Goal: Transaction & Acquisition: Purchase product/service

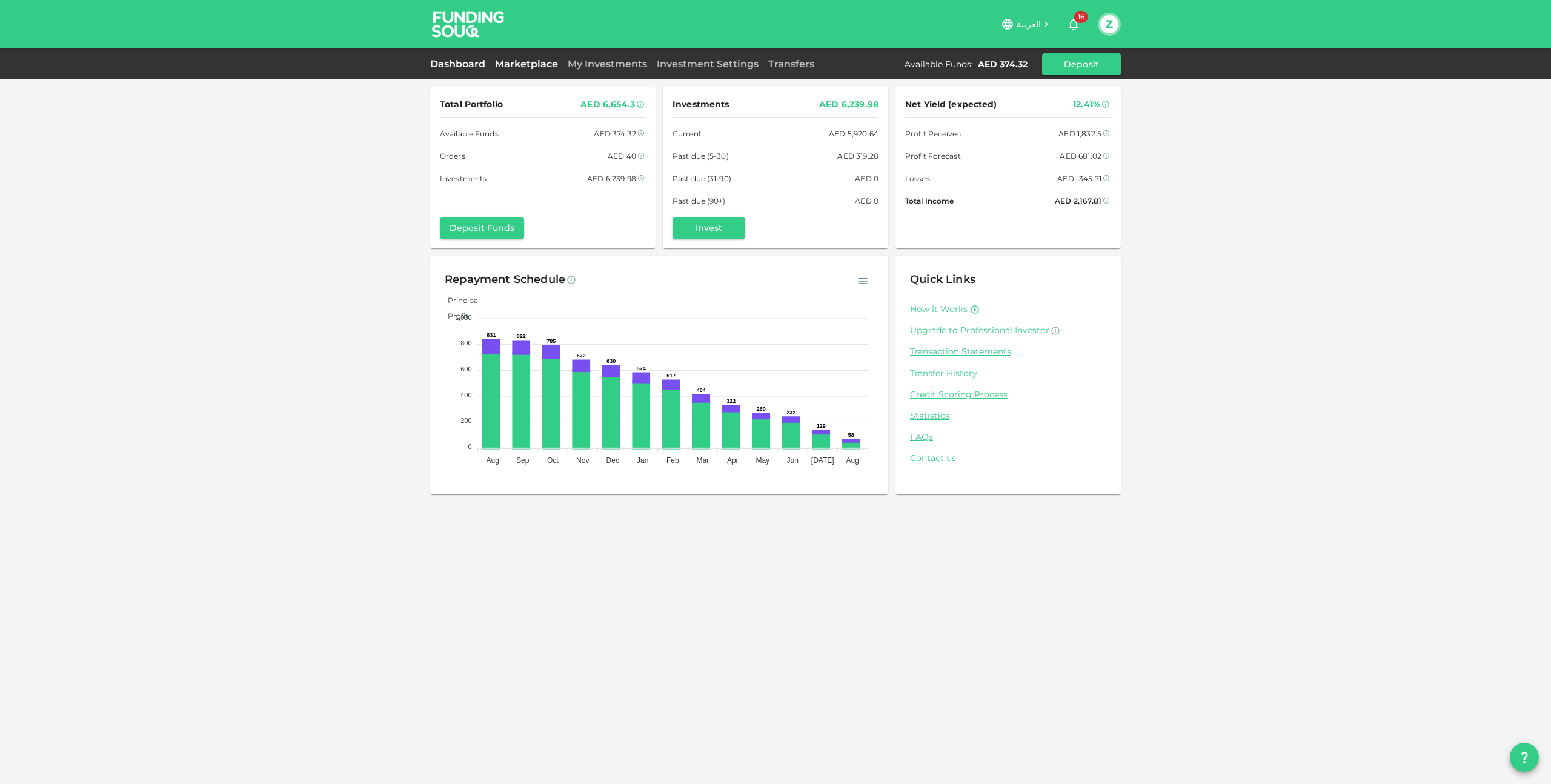
click at [534, 64] on link "Marketplace" at bounding box center [526, 64] width 73 height 11
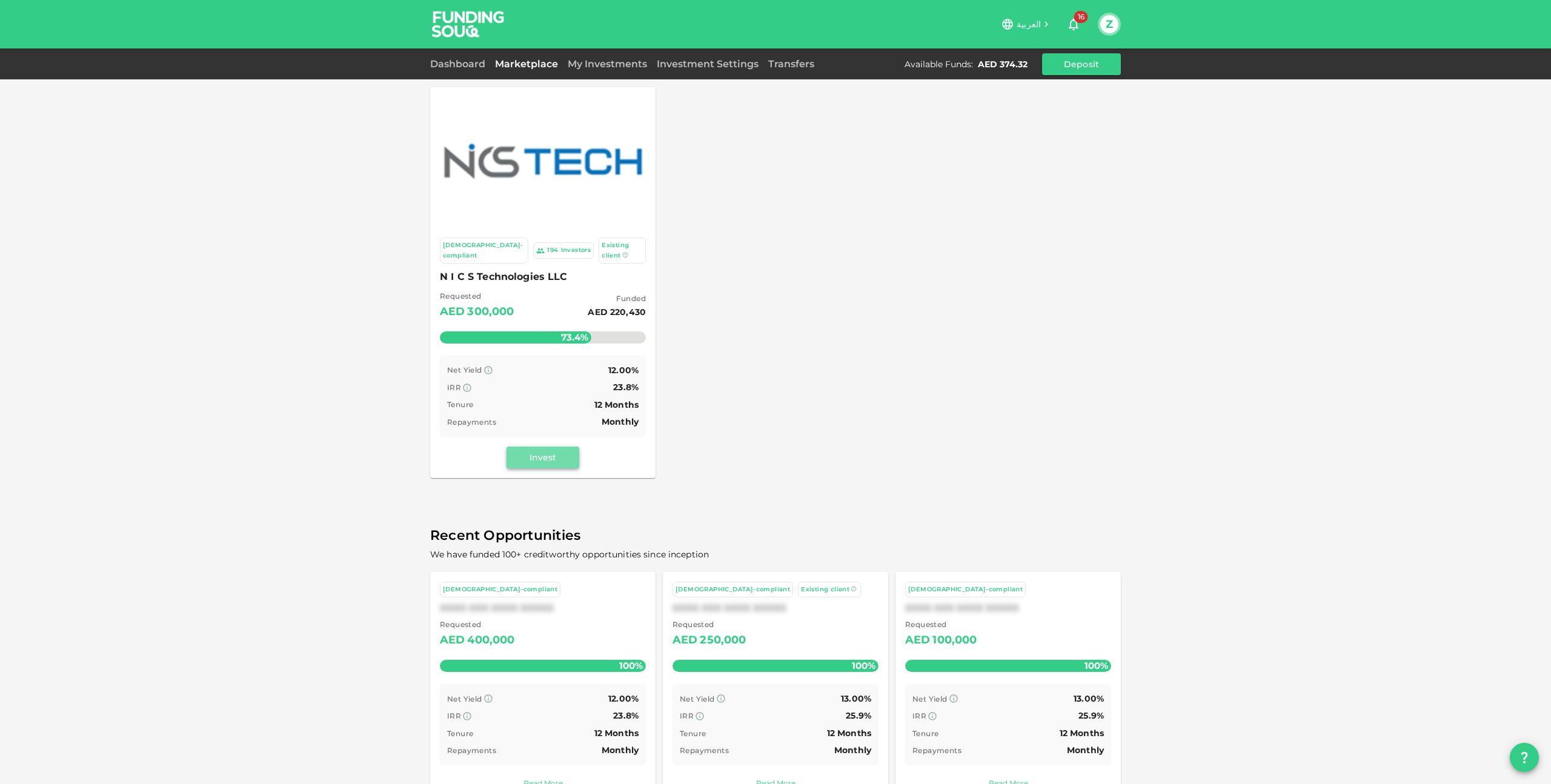
click at [538, 446] on button "Invest" at bounding box center [542, 456] width 73 height 22
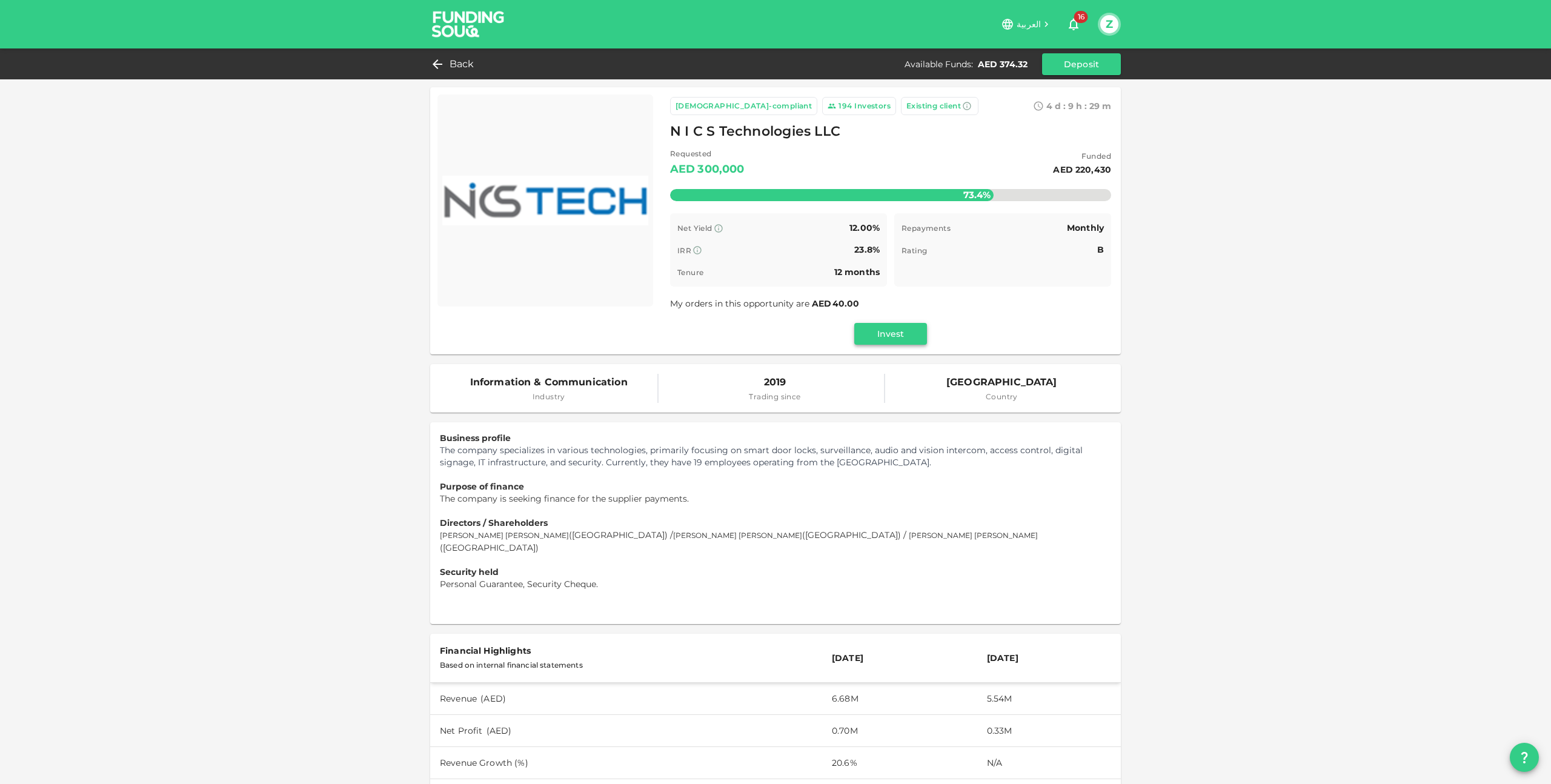
click at [889, 332] on button "Invest" at bounding box center [890, 333] width 73 height 22
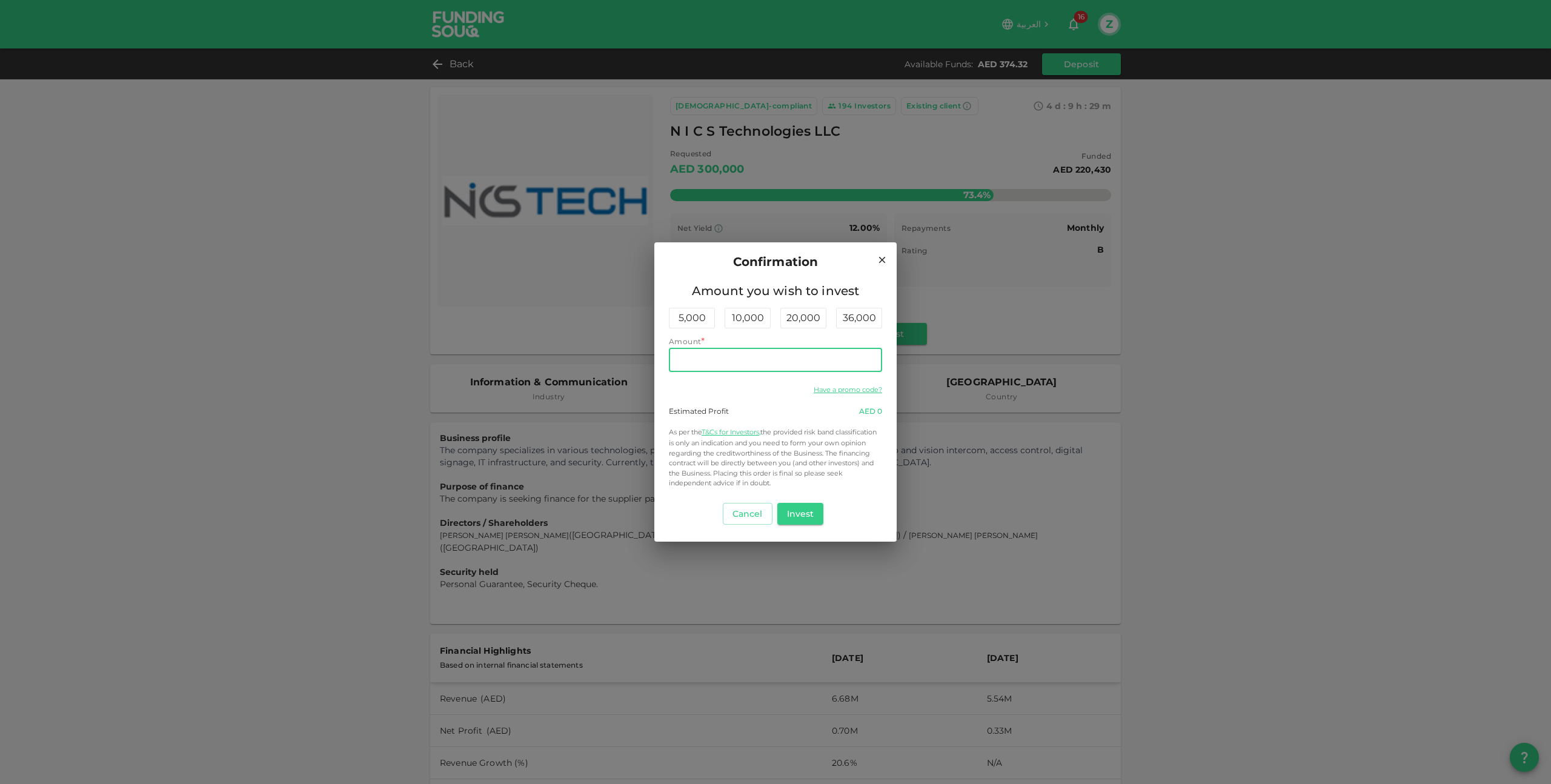
click at [771, 359] on input "Amount" at bounding box center [776, 360] width 213 height 24
type input "300"
click at [802, 513] on button "Invest" at bounding box center [800, 513] width 46 height 22
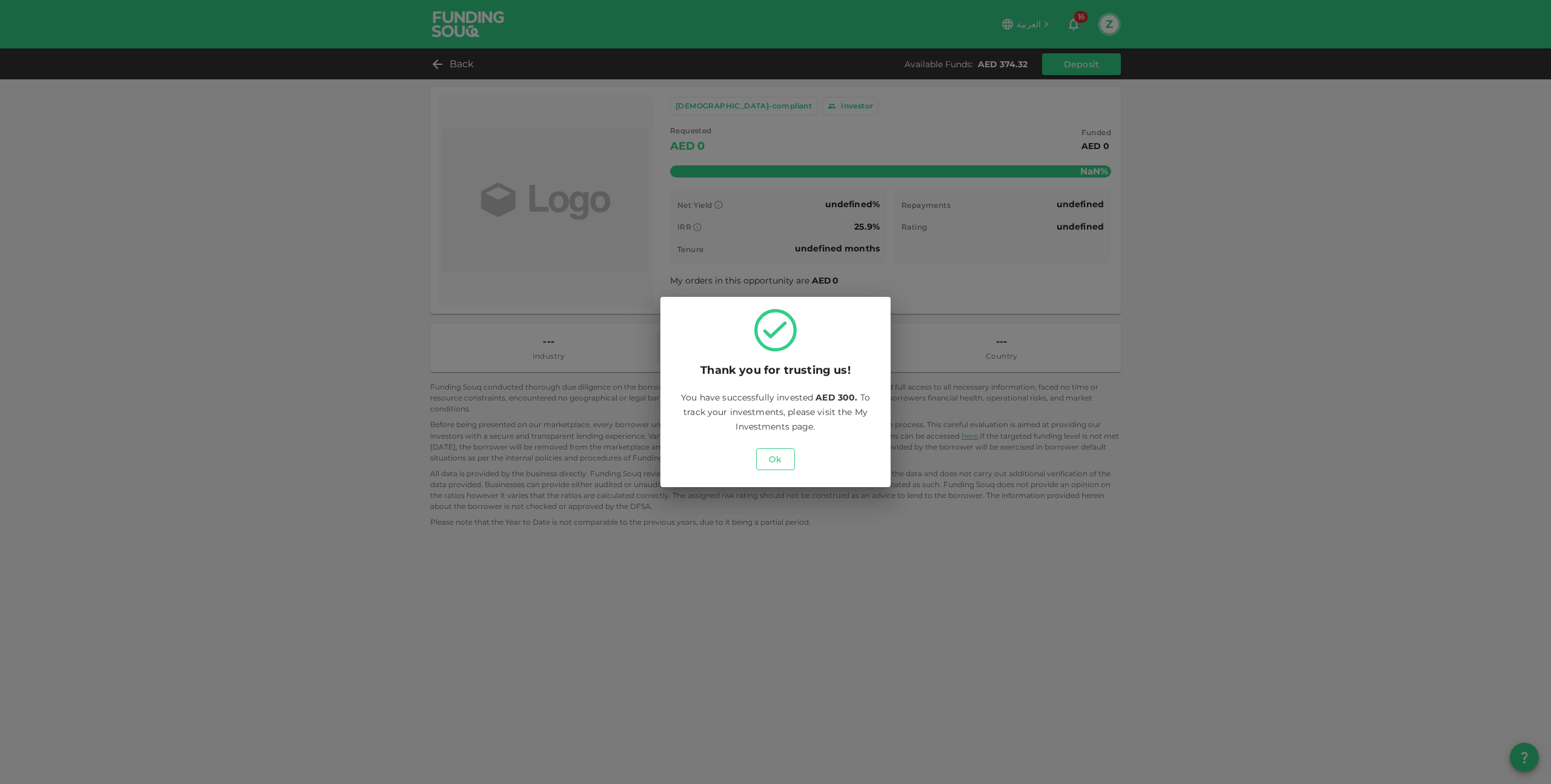
click at [780, 459] on button "Ok" at bounding box center [776, 459] width 38 height 22
